Goal: Information Seeking & Learning: Understand process/instructions

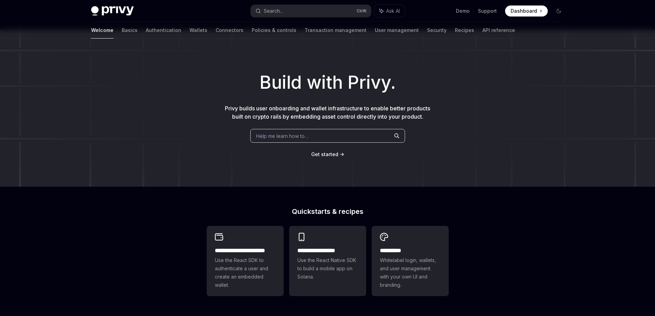
scroll to position [34, 0]
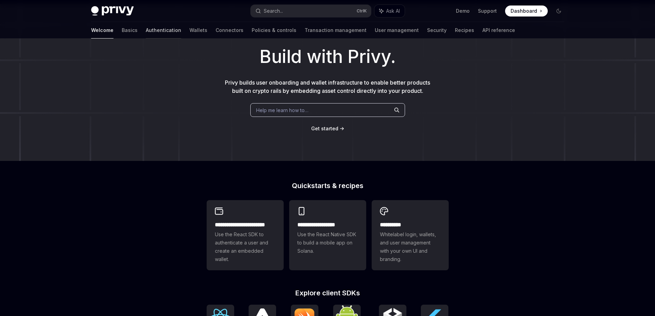
click at [146, 30] on link "Authentication" at bounding box center [163, 30] width 35 height 17
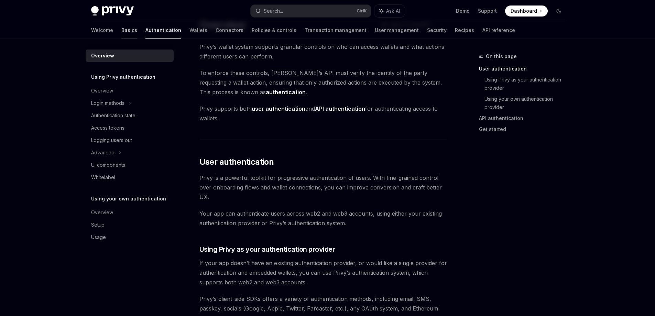
click at [121, 31] on link "Basics" at bounding box center [129, 30] width 16 height 17
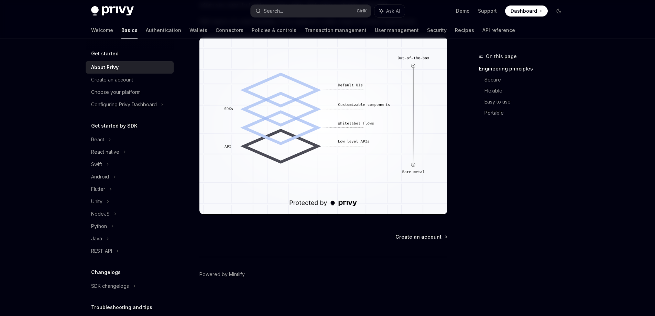
scroll to position [583, 0]
click at [106, 138] on div "React" at bounding box center [130, 139] width 88 height 12
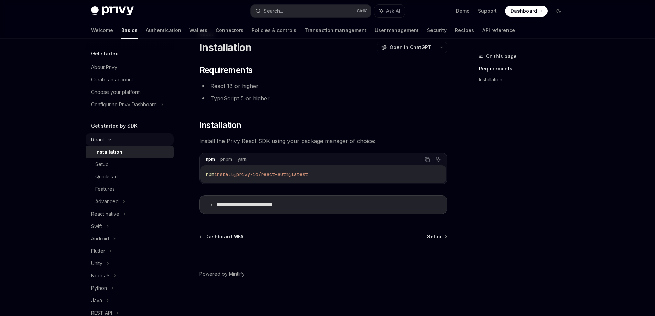
scroll to position [34, 0]
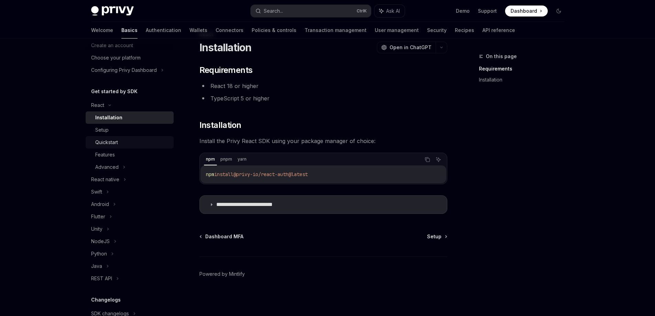
click at [124, 144] on div "Quickstart" at bounding box center [132, 142] width 74 height 8
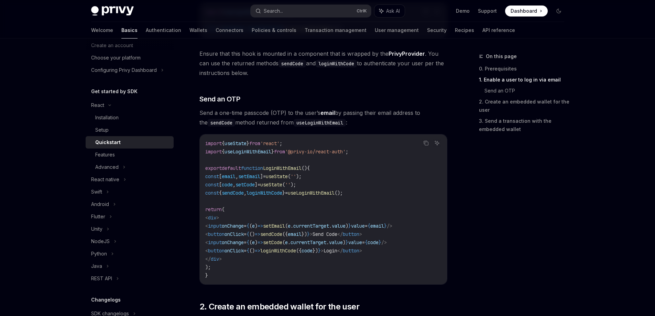
scroll to position [263, 0]
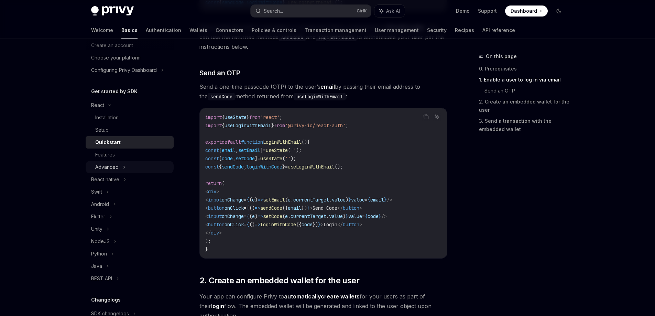
click at [124, 166] on icon at bounding box center [124, 167] width 3 height 8
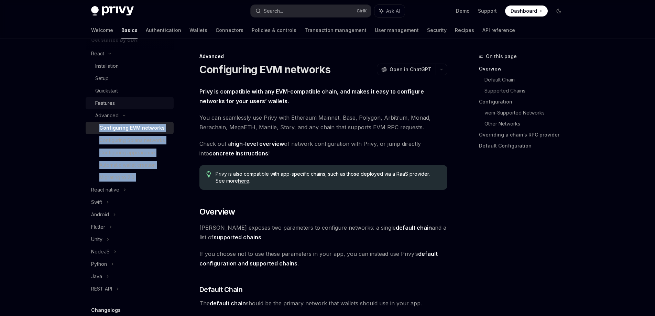
scroll to position [103, 0]
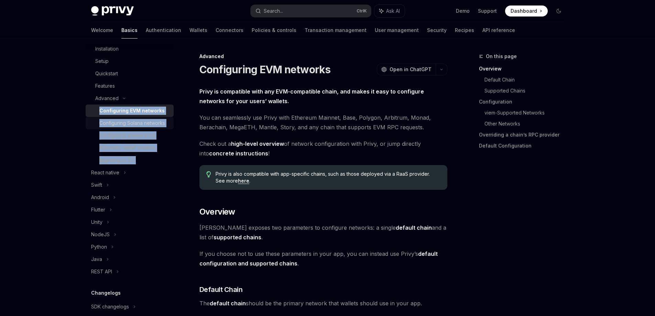
click at [138, 127] on div "Configuring Solana networks" at bounding box center [132, 123] width 66 height 8
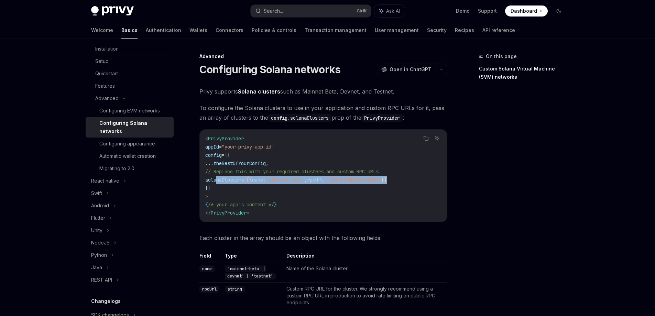
drag, startPoint x: 431, startPoint y: 180, endPoint x: 218, endPoint y: 179, distance: 213.5
click at [218, 179] on code "< PrivyProvider appId = "your-privy-app-id" config = { { ... theRestOfYourConfi…" at bounding box center [323, 175] width 236 height 83
copy span "solanaClusters: [{ name: 'mainnet-beta' , rpcUrl: '[URL][DOMAIN_NAME]' }]"
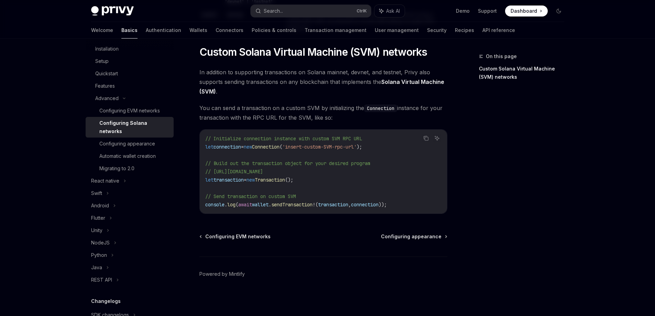
scroll to position [277, 0]
click at [111, 139] on link "Configuring appearance" at bounding box center [130, 144] width 88 height 12
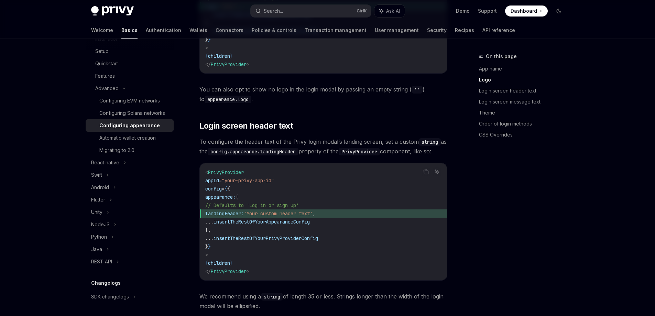
scroll to position [481, 0]
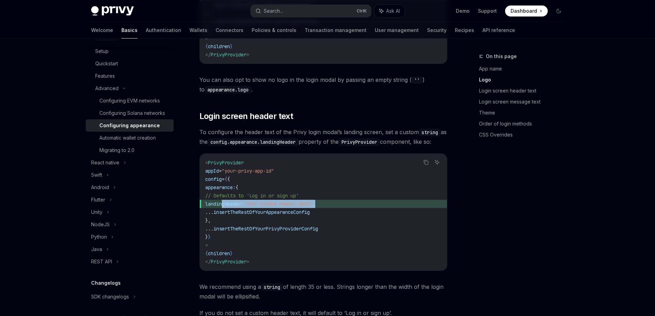
drag, startPoint x: 341, startPoint y: 195, endPoint x: 223, endPoint y: 192, distance: 117.9
click at [223, 200] on span "landingHeader: 'Your custom header text' ," at bounding box center [323, 204] width 236 height 8
copy span "landingHeader: 'Your custom header text' ,"
click at [135, 117] on div "Configuring Solana networks" at bounding box center [132, 113] width 66 height 8
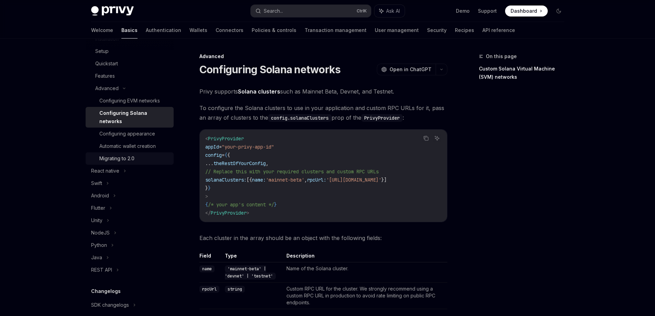
click at [142, 154] on div "Migrating to 2.0" at bounding box center [134, 158] width 70 height 8
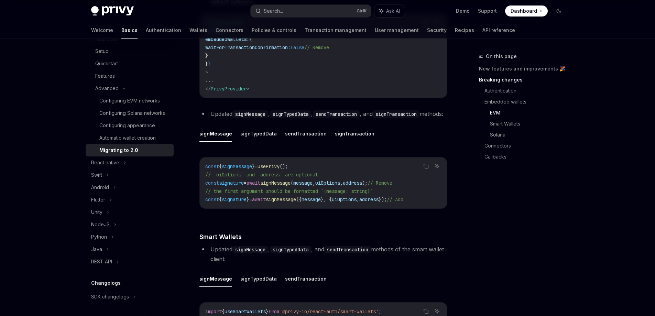
scroll to position [997, 0]
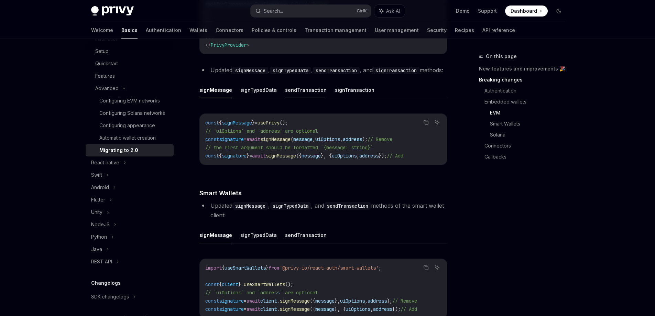
click at [299, 98] on button "sendTransaction" at bounding box center [306, 90] width 42 height 16
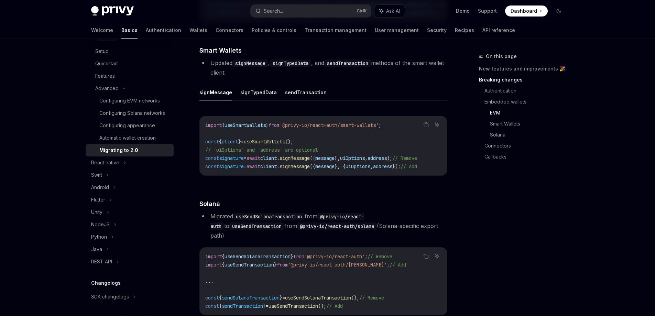
scroll to position [1134, 0]
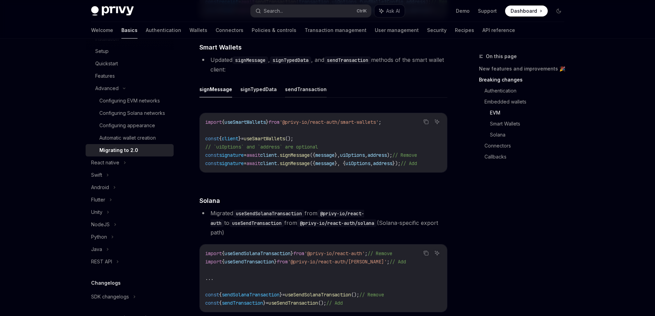
click at [293, 97] on button "sendTransaction" at bounding box center [306, 89] width 42 height 16
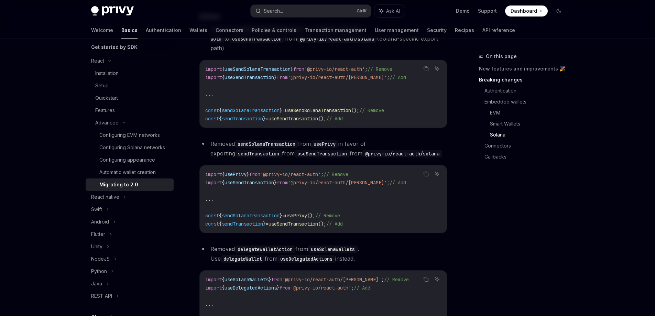
scroll to position [1306, 0]
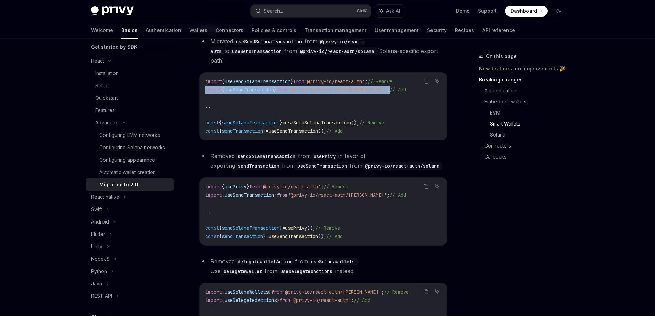
drag, startPoint x: 386, startPoint y: 103, endPoint x: 188, endPoint y: 105, distance: 198.0
copy span "import { useSendTransaction } from '@privy-io/react-auth/solana' ;"
click at [146, 28] on link "Authentication" at bounding box center [163, 30] width 35 height 17
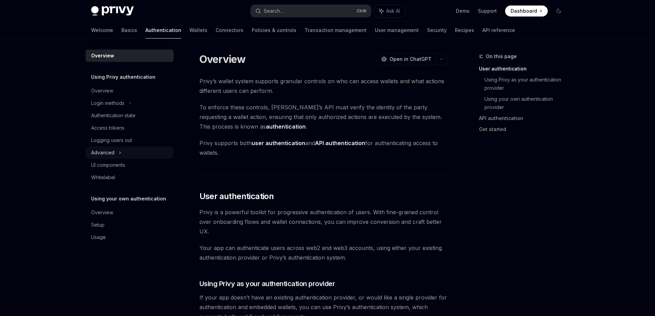
click at [121, 152] on icon at bounding box center [120, 153] width 3 height 8
click at [121, 152] on icon at bounding box center [120, 152] width 8 height 3
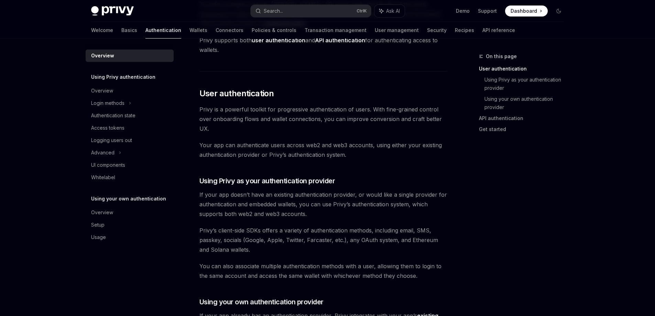
scroll to position [103, 0]
click at [189, 32] on link "Wallets" at bounding box center [198, 30] width 18 height 17
type textarea "*"
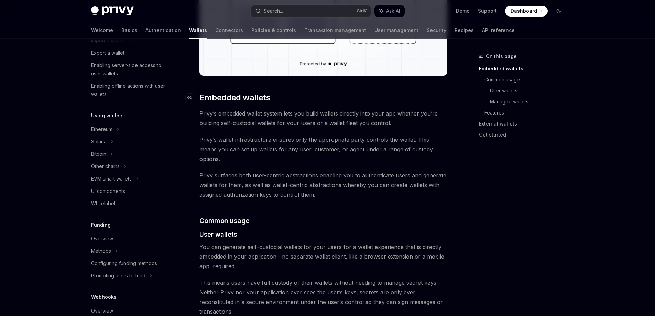
scroll to position [309, 0]
